Goal: Communication & Community: Answer question/provide support

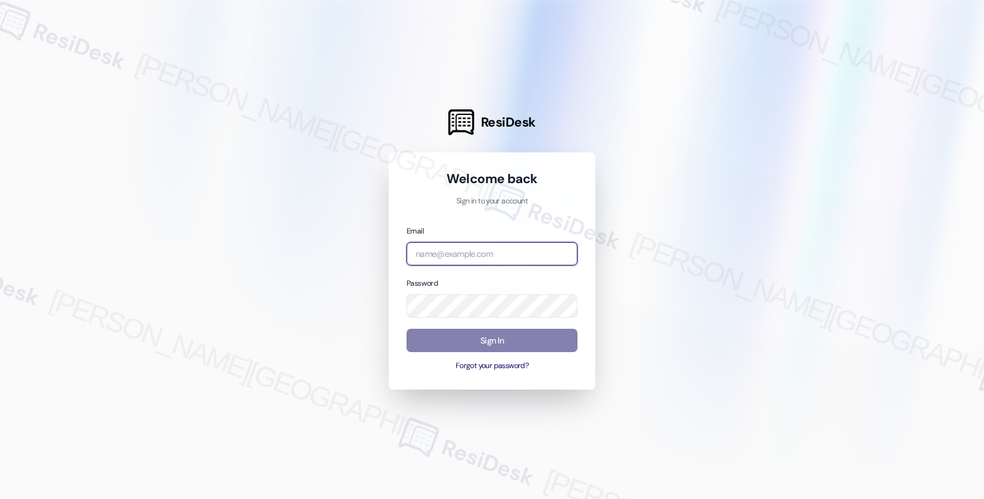
click at [475, 258] on input "email" at bounding box center [492, 254] width 171 height 24
type input "automated-surveys-twelve_rivers_management-fides.ochoa@twelve_rivers_management…"
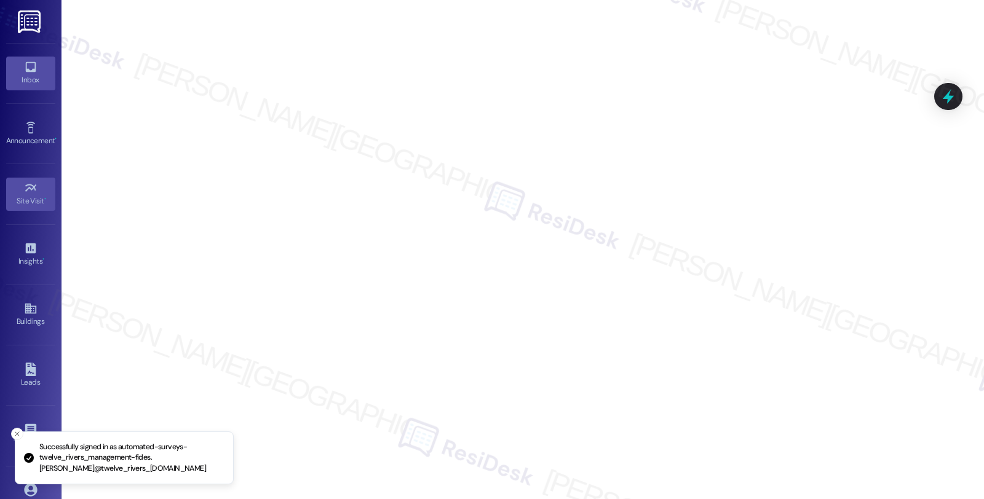
click at [28, 74] on div "Inbox" at bounding box center [31, 80] width 62 height 12
